Goal: Information Seeking & Learning: Learn about a topic

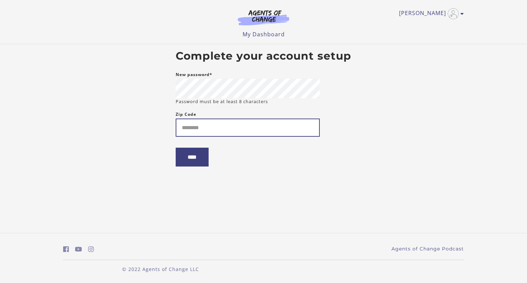
click at [194, 127] on input "Zip Code" at bounding box center [248, 128] width 144 height 18
type input "*****"
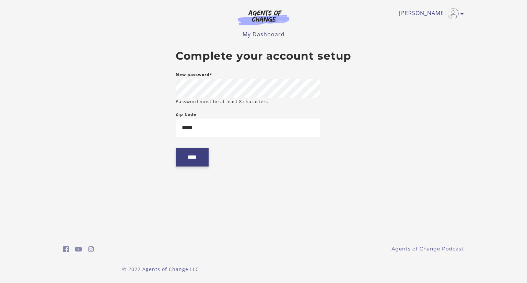
click at [195, 165] on input "****" at bounding box center [192, 157] width 33 height 19
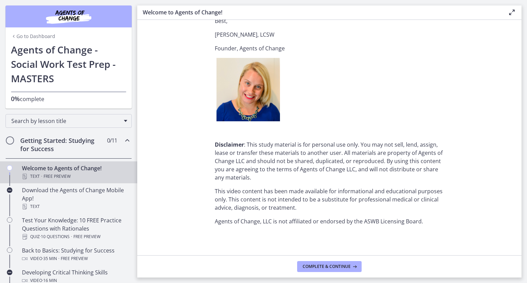
scroll to position [838, 0]
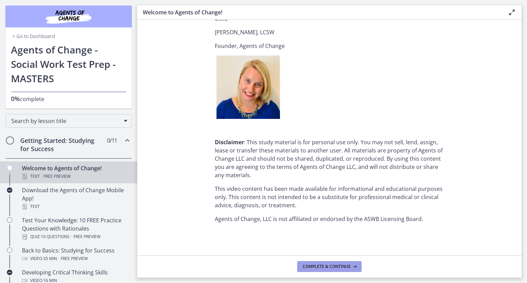
click at [327, 268] on span "Complete & continue" at bounding box center [326, 266] width 48 height 5
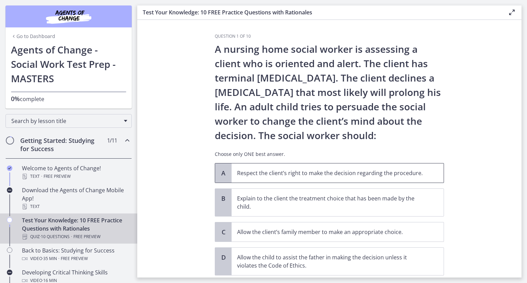
click at [225, 169] on div "A" at bounding box center [223, 173] width 16 height 19
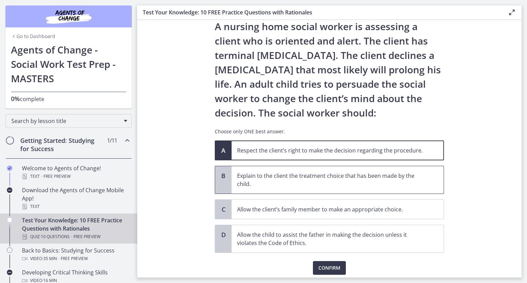
scroll to position [34, 0]
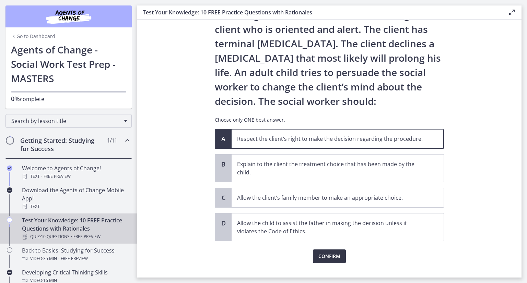
click at [314, 252] on button "Confirm" at bounding box center [329, 257] width 33 height 14
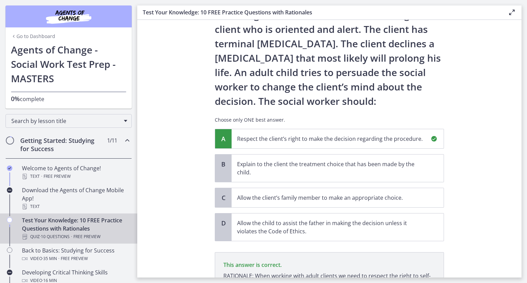
scroll to position [119, 0]
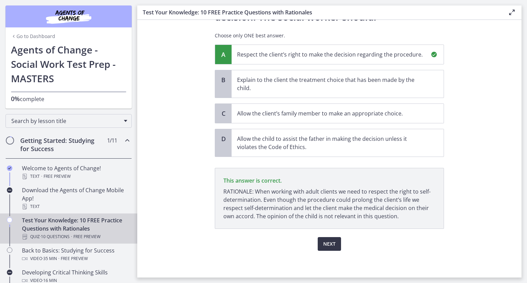
click at [319, 246] on button "Next" at bounding box center [328, 244] width 23 height 14
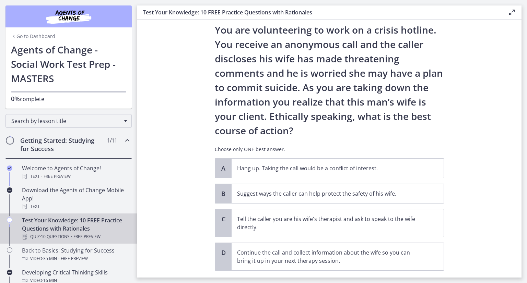
scroll to position [34, 0]
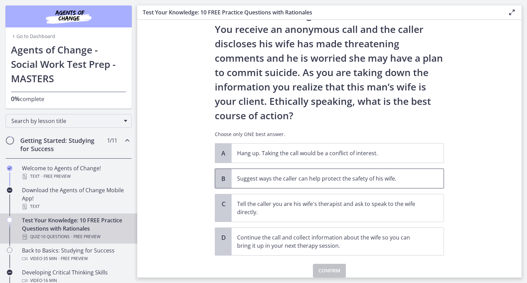
click at [226, 179] on div "B" at bounding box center [223, 178] width 16 height 19
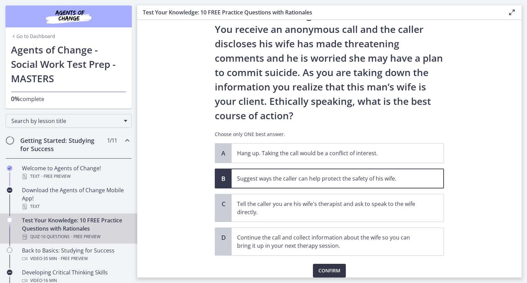
click at [322, 269] on span "Confirm" at bounding box center [329, 271] width 22 height 8
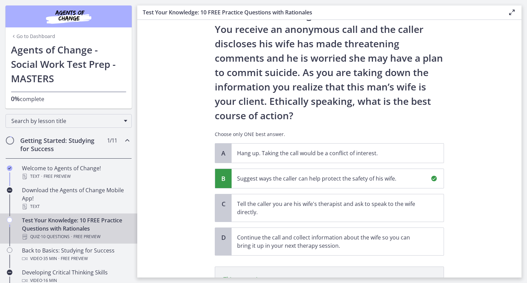
scroll to position [125, 0]
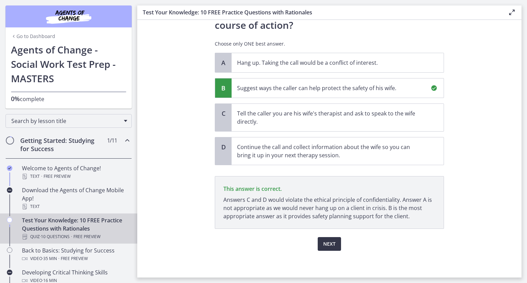
click at [328, 245] on span "Next" at bounding box center [329, 244] width 12 height 8
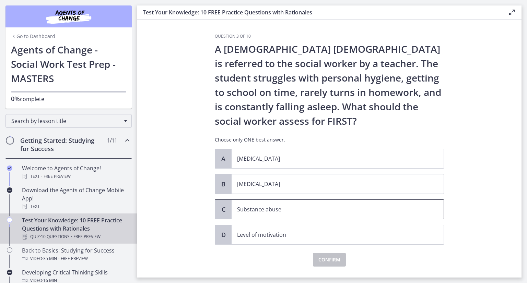
click at [223, 209] on span "C" at bounding box center [223, 209] width 8 height 8
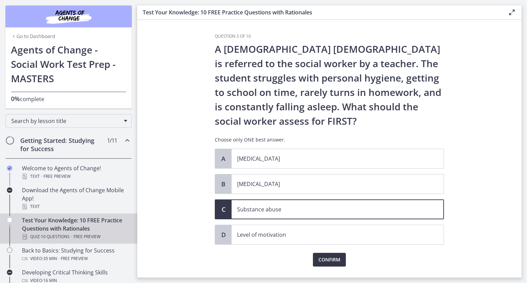
click at [322, 260] on span "Confirm" at bounding box center [329, 260] width 22 height 8
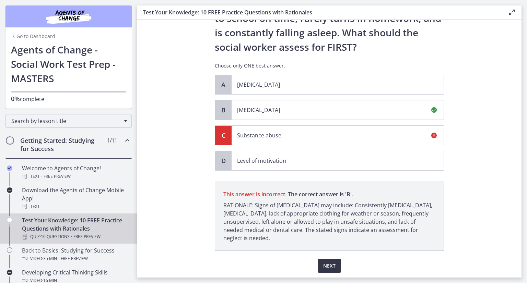
scroll to position [96, 0]
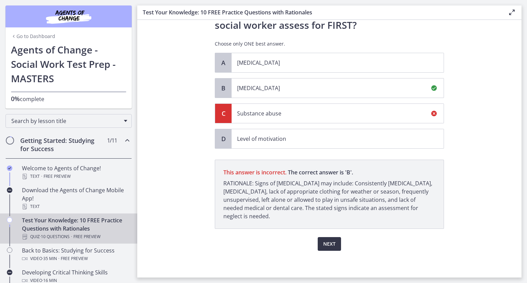
click at [328, 246] on span "Next" at bounding box center [329, 244] width 12 height 8
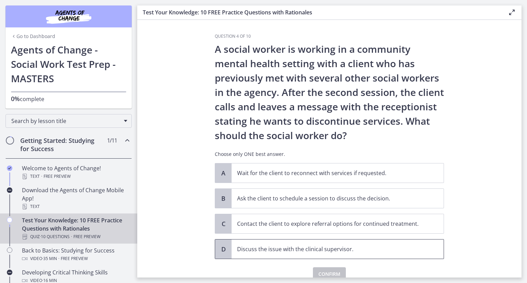
click at [223, 250] on span "D" at bounding box center [223, 249] width 8 height 8
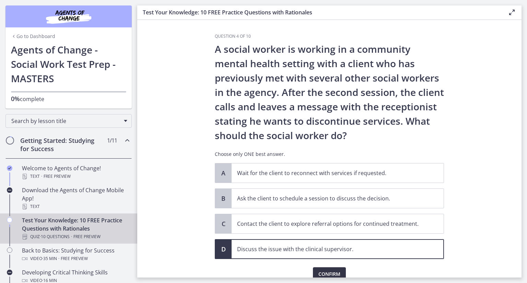
click at [325, 273] on span "Confirm" at bounding box center [329, 274] width 22 height 8
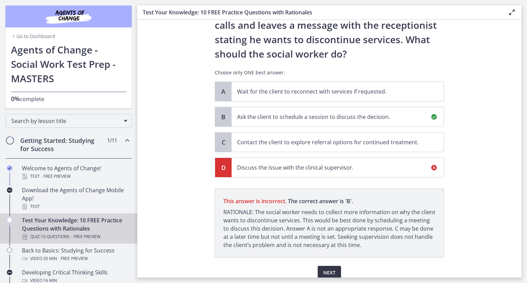
scroll to position [110, 0]
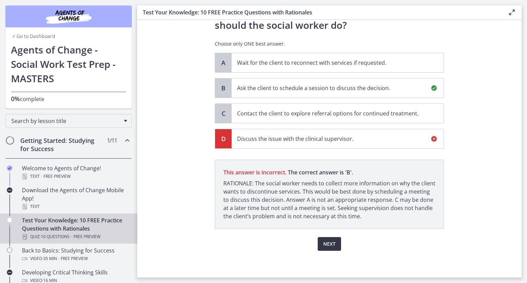
click at [323, 247] on span "Next" at bounding box center [329, 244] width 12 height 8
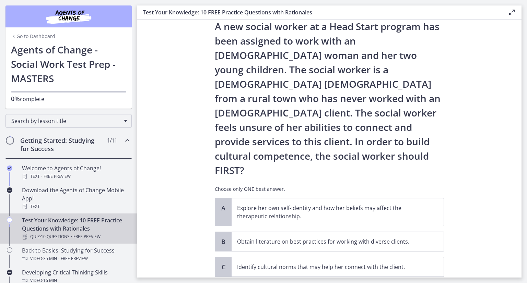
scroll to position [34, 0]
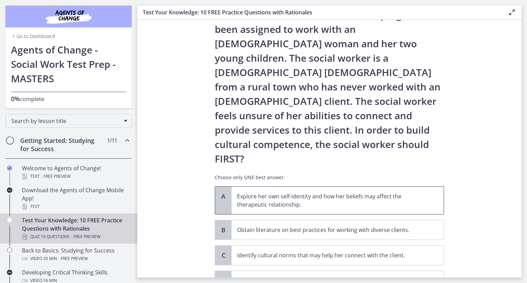
click at [253, 192] on p "Explore her own self-identity and how her beliefs may affect the therapeutic re…" at bounding box center [330, 200] width 187 height 16
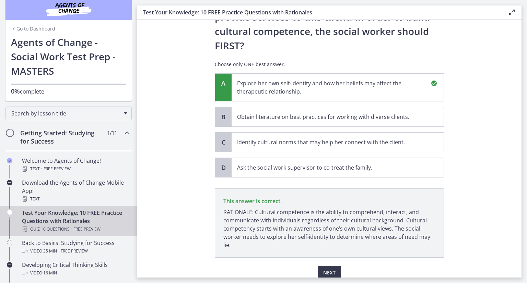
scroll to position [0, 0]
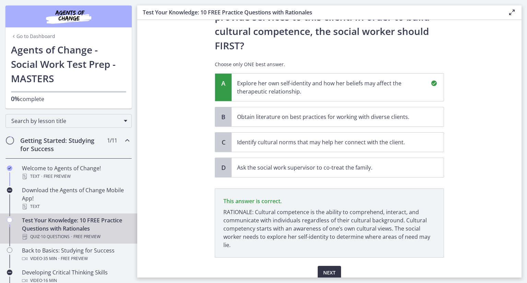
click at [324, 269] on span "Next" at bounding box center [329, 273] width 12 height 8
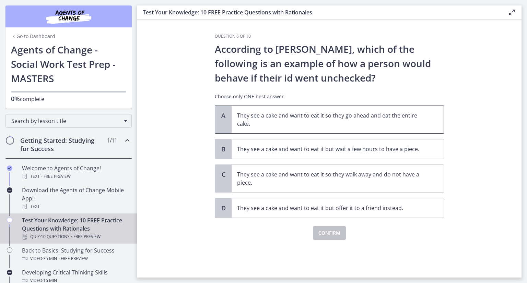
click at [227, 126] on div "A" at bounding box center [223, 119] width 16 height 27
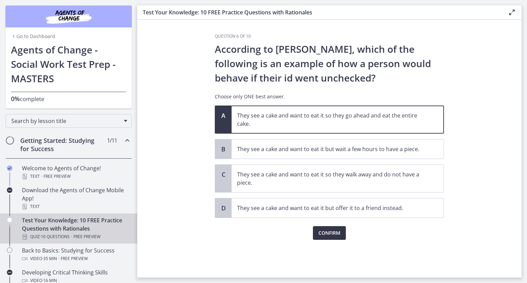
click at [321, 233] on span "Confirm" at bounding box center [329, 233] width 22 height 8
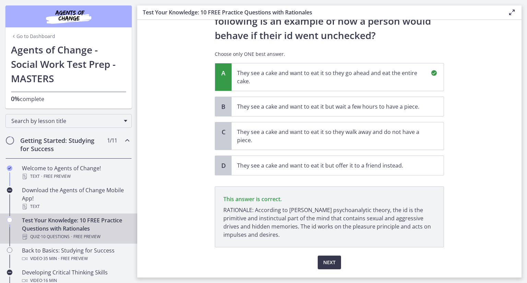
scroll to position [61, 0]
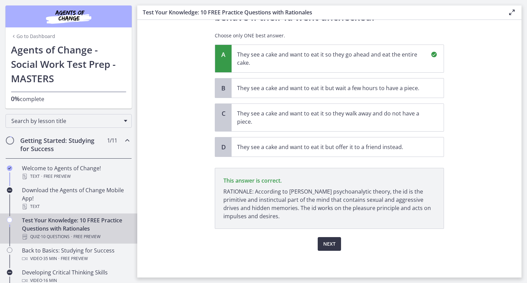
click at [323, 240] on span "Next" at bounding box center [329, 244] width 12 height 8
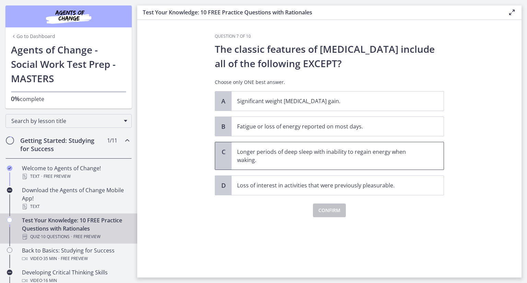
click at [269, 159] on p "Longer periods of deep sleep with inability to regain energy when waking." at bounding box center [330, 156] width 187 height 16
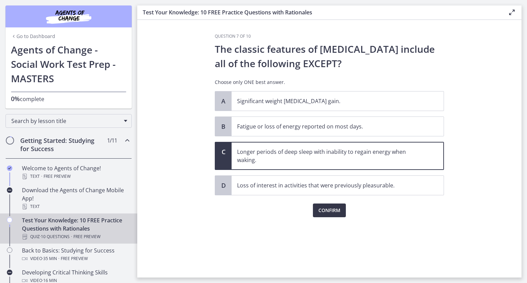
click at [343, 210] on button "Confirm" at bounding box center [329, 211] width 33 height 14
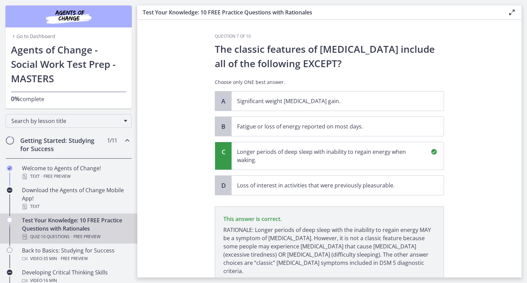
scroll to position [47, 0]
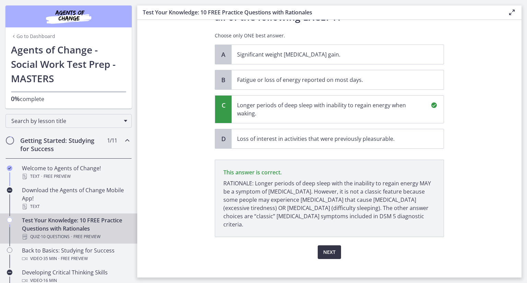
click at [328, 249] on button "Next" at bounding box center [328, 252] width 23 height 14
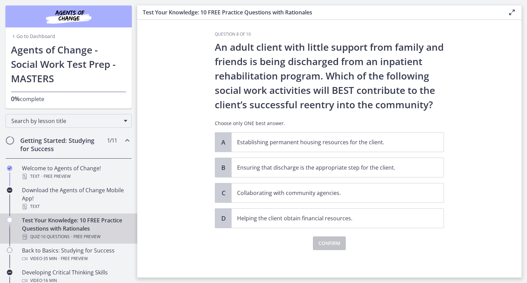
scroll to position [0, 0]
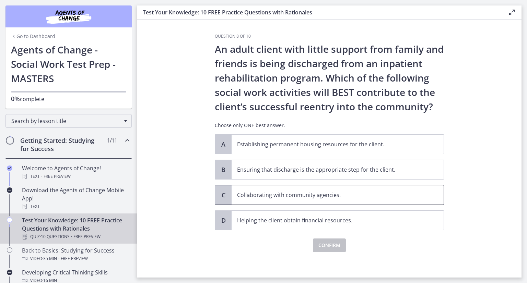
click at [307, 202] on span "Collaborating with community agencies." at bounding box center [337, 194] width 212 height 19
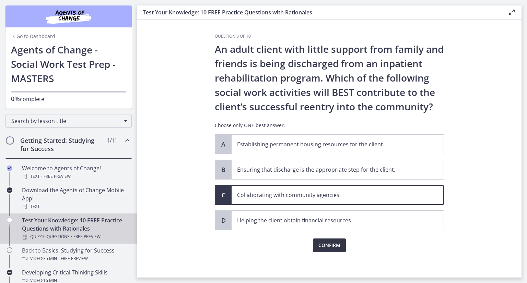
click at [330, 245] on span "Confirm" at bounding box center [329, 245] width 22 height 8
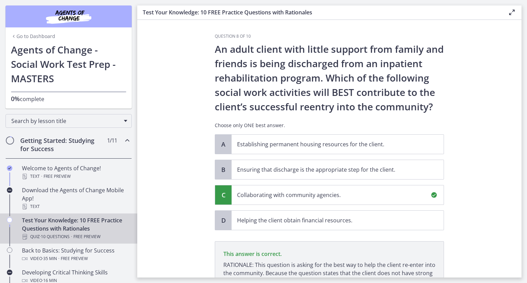
scroll to position [82, 0]
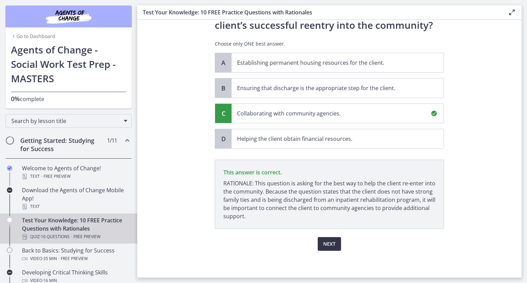
click at [330, 245] on span "Next" at bounding box center [329, 244] width 12 height 8
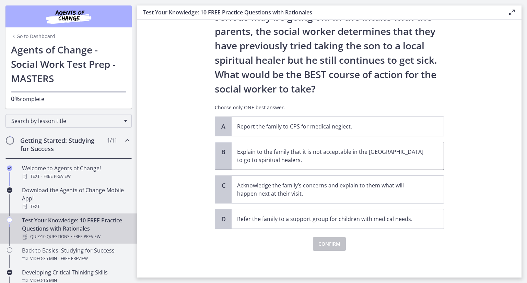
scroll to position [70, 0]
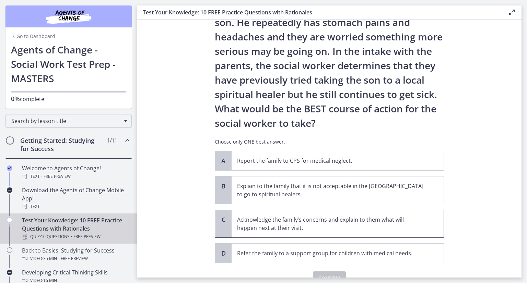
click at [227, 223] on div "C" at bounding box center [223, 223] width 16 height 27
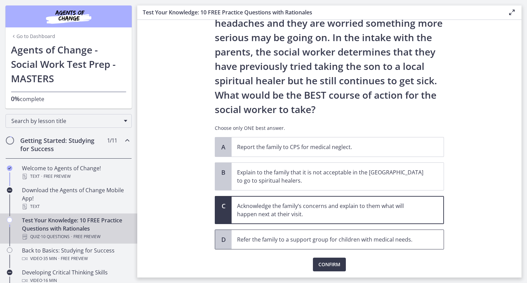
scroll to position [104, 0]
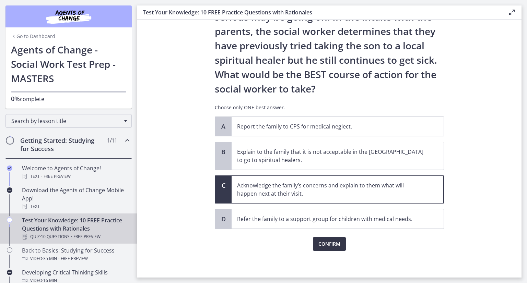
click at [329, 240] on span "Confirm" at bounding box center [329, 244] width 22 height 8
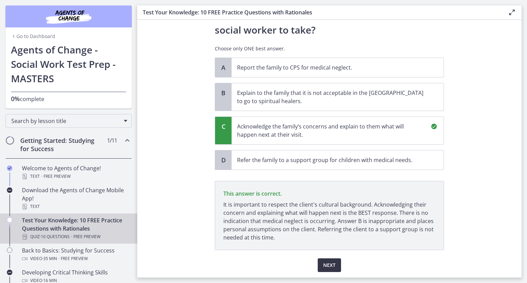
scroll to position [184, 0]
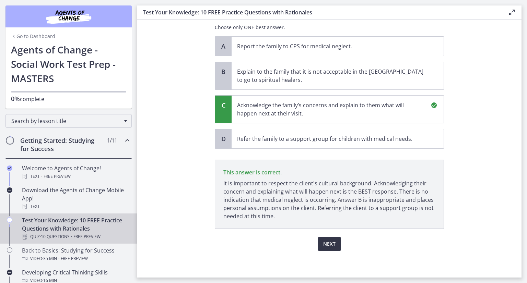
click at [329, 240] on span "Next" at bounding box center [329, 244] width 12 height 8
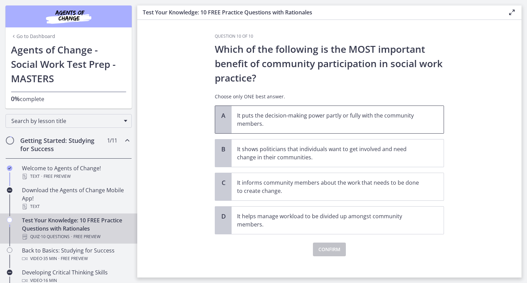
click at [227, 118] on div "A" at bounding box center [223, 119] width 16 height 27
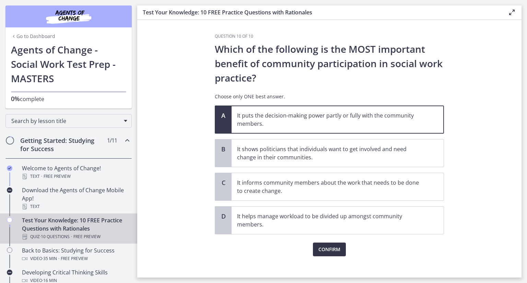
click at [315, 247] on button "Confirm" at bounding box center [329, 250] width 33 height 14
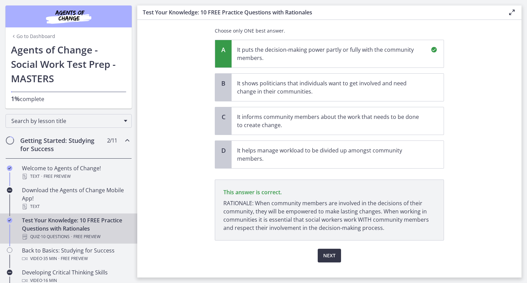
scroll to position [77, 0]
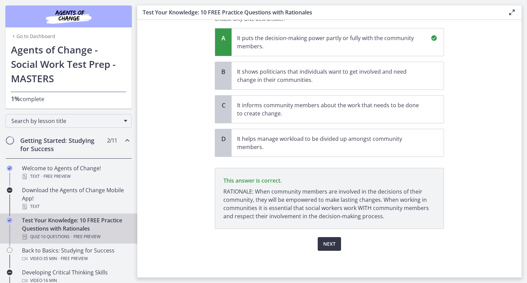
click at [325, 242] on span "Next" at bounding box center [329, 244] width 12 height 8
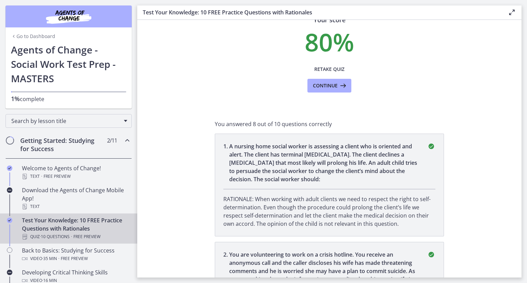
scroll to position [0, 0]
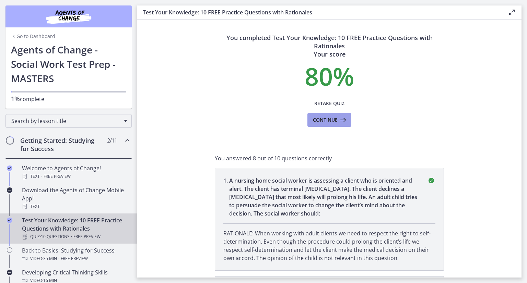
click at [323, 120] on span "Continue" at bounding box center [325, 120] width 25 height 8
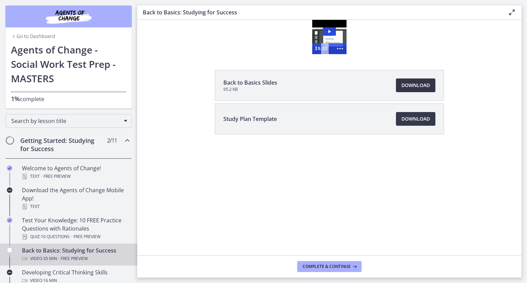
click at [414, 85] on span "Download Opens in a new window" at bounding box center [415, 85] width 28 height 8
